Goal: Task Accomplishment & Management: Use online tool/utility

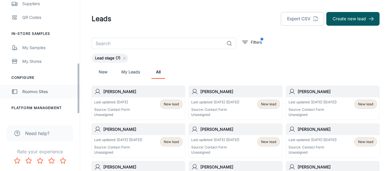
scroll to position [150, 0]
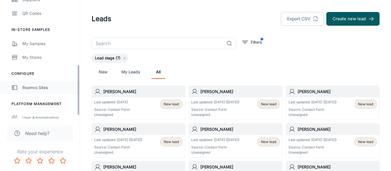
click at [35, 86] on div "Roomvo Sites" at bounding box center [48, 88] width 52 height 6
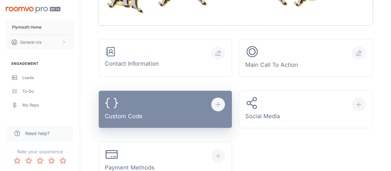
scroll to position [174, 0]
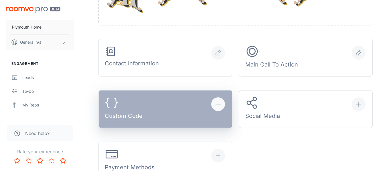
click at [144, 118] on button "Custom Code" at bounding box center [165, 109] width 134 height 38
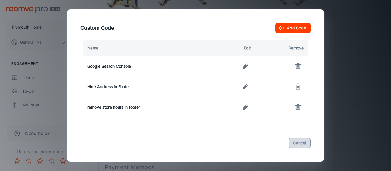
click at [305, 143] on button "Cancel" at bounding box center [299, 143] width 22 height 10
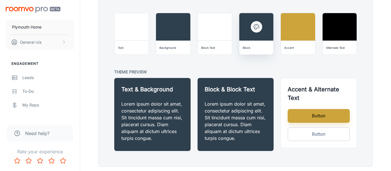
scroll to position [454, 0]
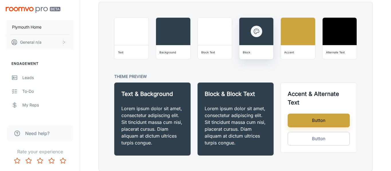
click at [257, 33] on icon "button" at bounding box center [256, 31] width 7 height 7
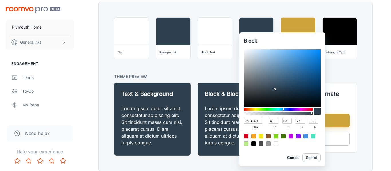
type input "CFE2F2"
type input "207"
type input "226"
type input "242"
click at [255, 52] on div at bounding box center [282, 77] width 77 height 57
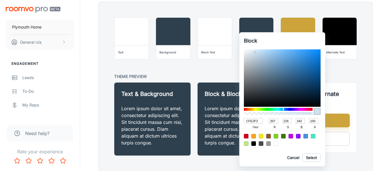
type input "CBDFF0"
type input "203"
type input "223"
type input "240"
type input "BED3E6"
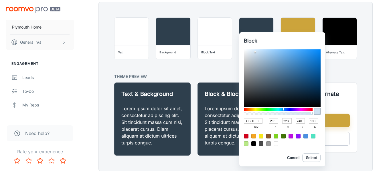
type input "190"
type input "211"
type input "230"
type input "BACFE2"
type input "186"
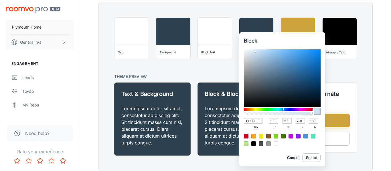
type input "207"
type input "226"
type input "B9CFE2"
type input "185"
type input "B7CFE4"
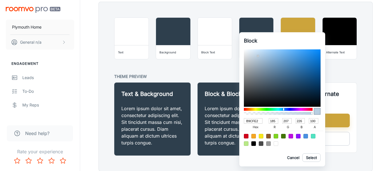
type input "183"
type input "228"
type input "B7D3EC"
type input "211"
type input "236"
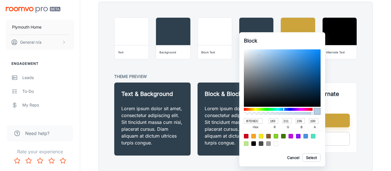
type input "B7D4ED"
type input "212"
type input "237"
type input "B8D6F0"
type input "184"
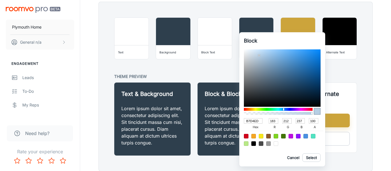
type input "214"
type input "240"
type input "BAD8F2"
type input "186"
type input "216"
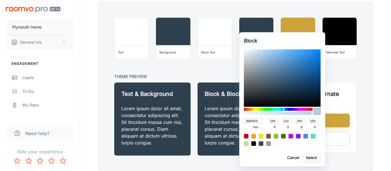
type input "242"
type input "BCDBF5"
type input "188"
type input "219"
type input "245"
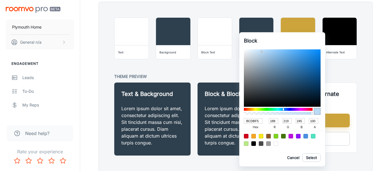
type input "BEDFFA"
type input "190"
type input "223"
type input "250"
type input "C0E1FC"
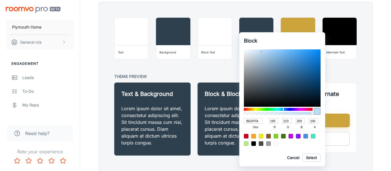
type input "192"
type input "225"
type input "252"
type input "C1E2FE"
type input "193"
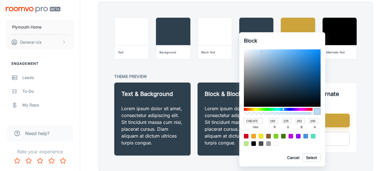
type input "226"
type input "254"
type input "BFE0FB"
type input "191"
type input "224"
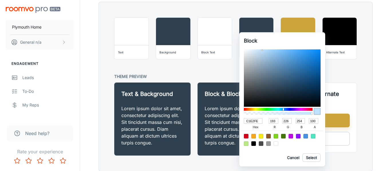
type input "251"
type input "BDDAF1"
type input "189"
type input "218"
type input "241"
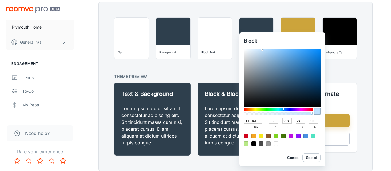
type input "B9D3E8"
type input "185"
type input "211"
type input "232"
type input "B7D0E4"
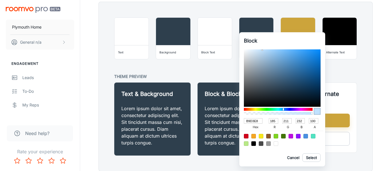
type input "183"
type input "208"
type input "228"
type input "B5CDE1"
type input "181"
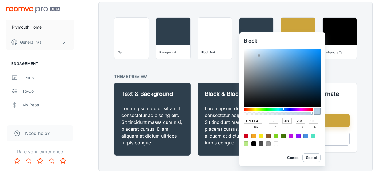
type input "205"
type input "225"
type input "B5CCDF"
type input "204"
type input "223"
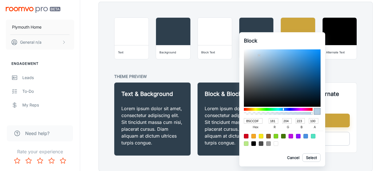
type input "B7CADA"
type input "183"
type input "202"
type input "218"
type input "B9CAD9"
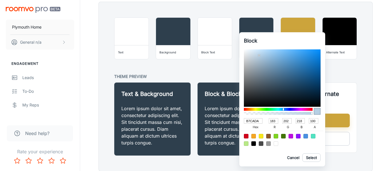
type input "185"
type input "217"
type input "BBCBD9"
type input "187"
type input "203"
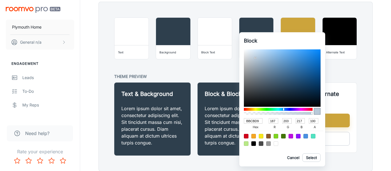
type input "BCCBD8"
type input "188"
type input "216"
type input "BCCAD6"
type input "202"
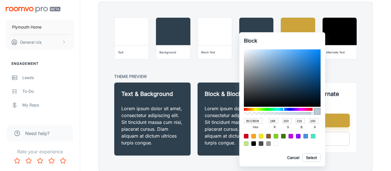
type input "214"
type input "BBC9D5"
type input "187"
type input "201"
type input "213"
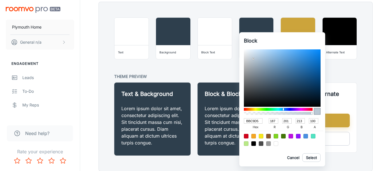
type input "B9C7D3"
type input "185"
type input "199"
type input "211"
type input "B5C3CF"
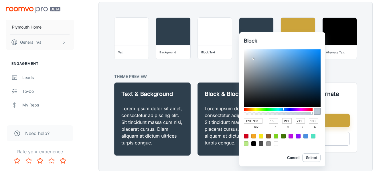
type input "181"
type input "195"
type input "207"
type input "B3C1CE"
type input "179"
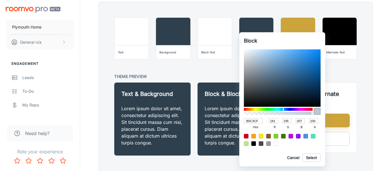
type input "193"
type input "206"
type input "B1C0CE"
type input "177"
type input "192"
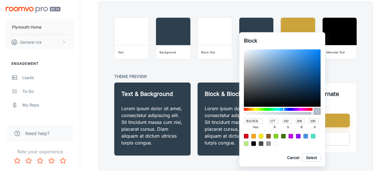
type input "AEBECC"
type input "174"
type input "190"
type input "204"
type input "ADBECC"
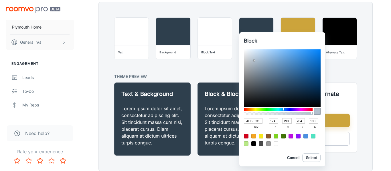
type input "173"
type input "ABBDCC"
type input "171"
type input "189"
type input "ACBECE"
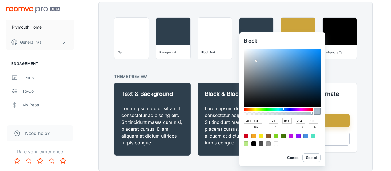
type input "172"
type input "190"
type input "206"
type input "ADBFCF"
type input "173"
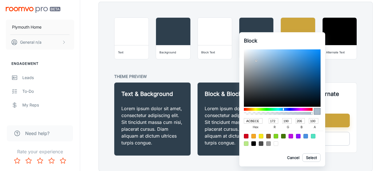
type input "191"
type input "207"
type input "AFC1D1"
type input "175"
type input "193"
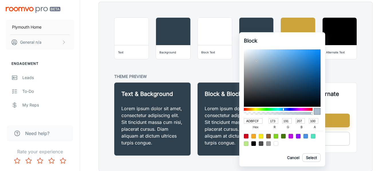
type input "209"
type input "B2C4D4"
type input "178"
type input "196"
type input "212"
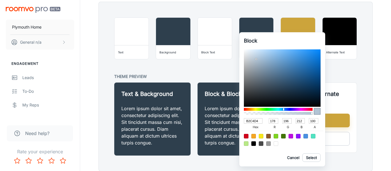
drag, startPoint x: 255, startPoint y: 52, endPoint x: 256, endPoint y: 59, distance: 7.0
click at [256, 59] on div at bounding box center [255, 59] width 1 height 1
click at [268, 143] on div at bounding box center [268, 144] width 5 height 5
type input "9B9B9B"
type input "155"
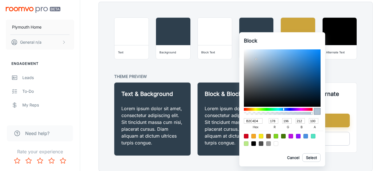
type input "155"
type input "D6E3EF"
type input "214"
type input "227"
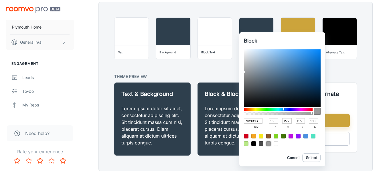
type input "239"
click at [252, 53] on div at bounding box center [282, 77] width 77 height 57
click at [310, 161] on button "Select" at bounding box center [311, 158] width 18 height 9
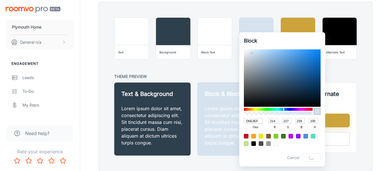
click at [217, 45] on div at bounding box center [195, 85] width 391 height 171
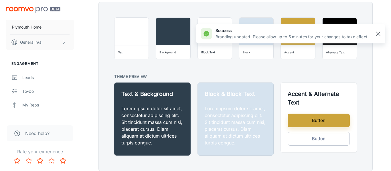
click at [377, 35] on rect "button" at bounding box center [377, 33] width 7 height 7
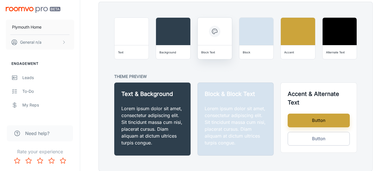
click at [216, 37] on div at bounding box center [215, 31] width 34 height 27
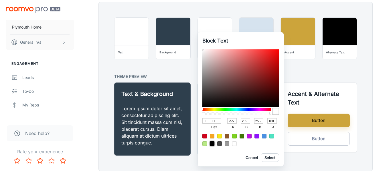
click at [211, 143] on div at bounding box center [212, 144] width 5 height 5
type input "000000"
type input "0"
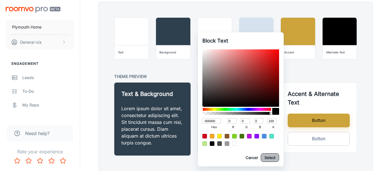
click at [267, 160] on button "Select" at bounding box center [270, 158] width 18 height 9
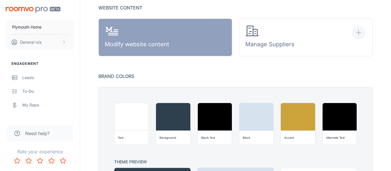
scroll to position [291, 0]
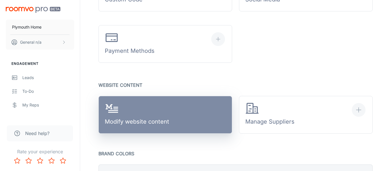
click at [170, 121] on link "Modify website content" at bounding box center [165, 115] width 134 height 38
click at [139, 110] on div "Modify website content" at bounding box center [137, 115] width 64 height 27
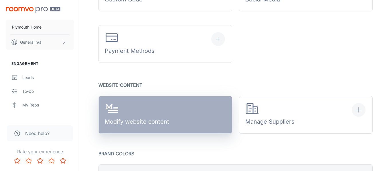
click at [134, 117] on div "Modify website content" at bounding box center [137, 115] width 64 height 27
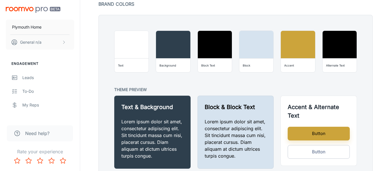
scroll to position [447, 0]
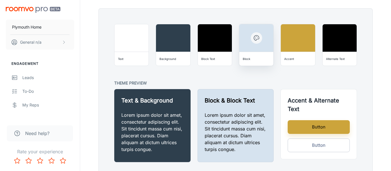
click at [255, 41] on icon "button" at bounding box center [256, 38] width 7 height 7
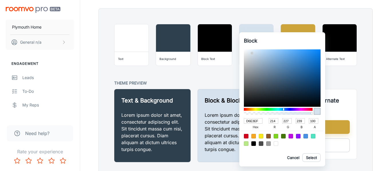
click at [183, 41] on div at bounding box center [195, 85] width 391 height 171
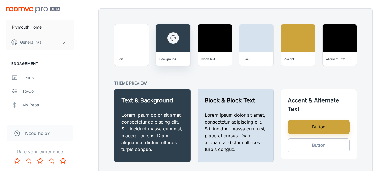
click at [173, 39] on icon "button" at bounding box center [173, 38] width 7 height 7
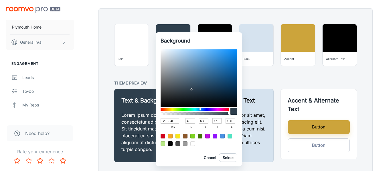
click at [164, 120] on input "2E3F4D" at bounding box center [169, 120] width 19 height 5
click at [255, 48] on div at bounding box center [195, 85] width 391 height 171
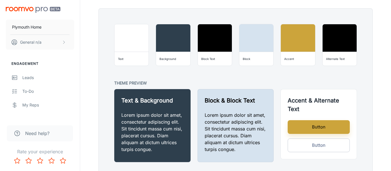
click at [255, 48] on div at bounding box center [256, 37] width 34 height 27
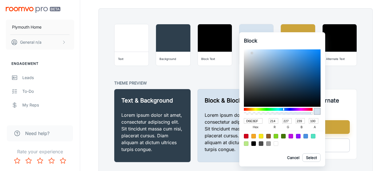
drag, startPoint x: 260, startPoint y: 121, endPoint x: 231, endPoint y: 122, distance: 29.5
click at [231, 122] on div "Block D6E3EF hex 214 r 227 g 239 b 100 a Cancel Select" at bounding box center [195, 85] width 391 height 171
paste input "2E3F4D"
type input "2E3F4D"
type input "46"
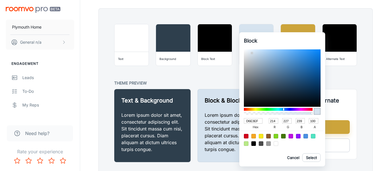
type input "63"
type input "77"
type input "2E3F4D"
click at [307, 160] on button "Select" at bounding box center [311, 158] width 18 height 9
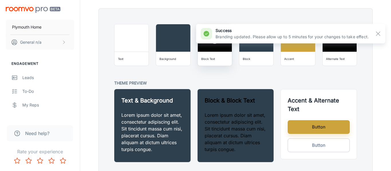
click at [212, 59] on div "Block Text" at bounding box center [208, 59] width 14 height 6
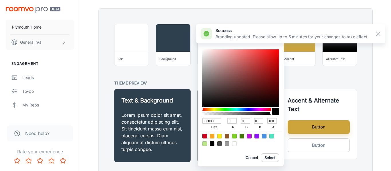
click at [236, 145] on div at bounding box center [234, 144] width 5 height 5
type input "FFFFFF"
type input "255"
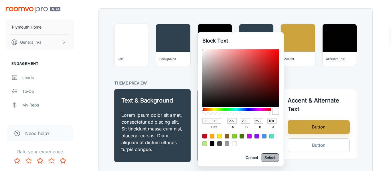
click at [274, 160] on button "Select" at bounding box center [270, 158] width 18 height 9
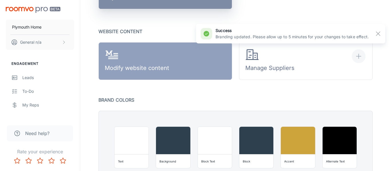
scroll to position [343, 0]
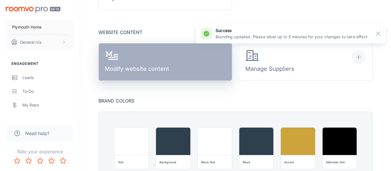
click at [172, 65] on link "Modify website content" at bounding box center [165, 62] width 134 height 38
